Goal: Information Seeking & Learning: Learn about a topic

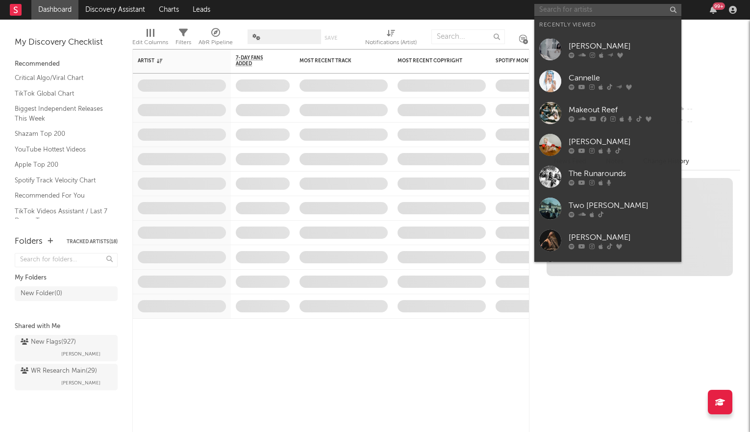
click at [642, 12] on input "text" at bounding box center [607, 10] width 147 height 12
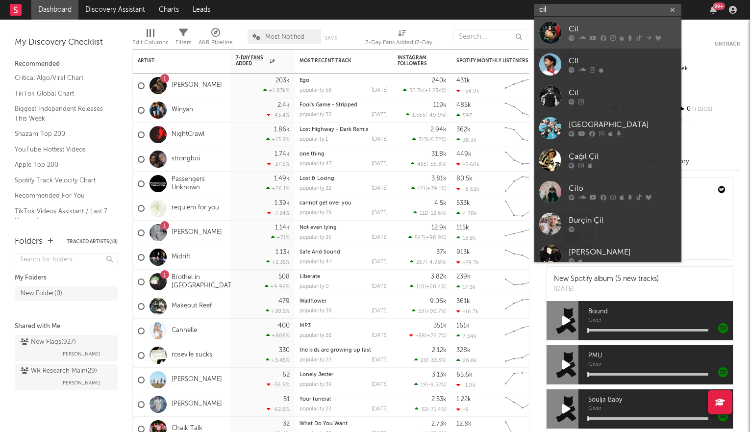
type input "cil"
click at [613, 37] on icon at bounding box center [612, 38] width 5 height 6
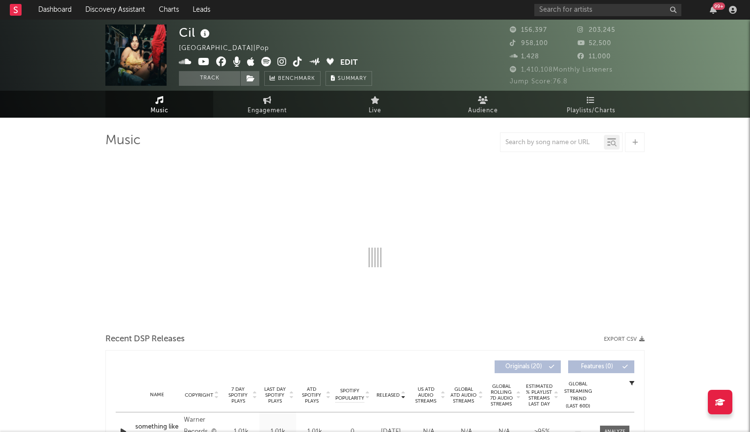
select select "6m"
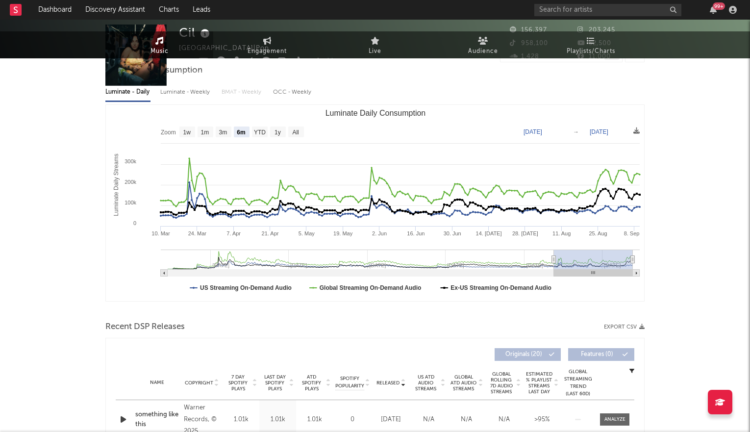
scroll to position [222, 0]
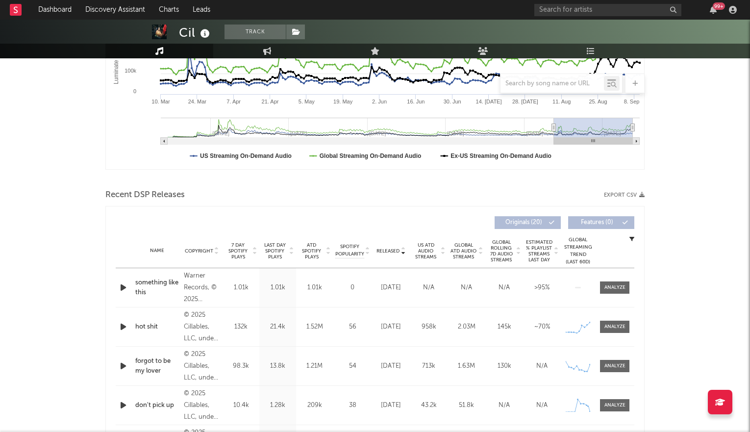
click at [441, 247] on icon at bounding box center [442, 249] width 5 height 4
